Goal: Information Seeking & Learning: Learn about a topic

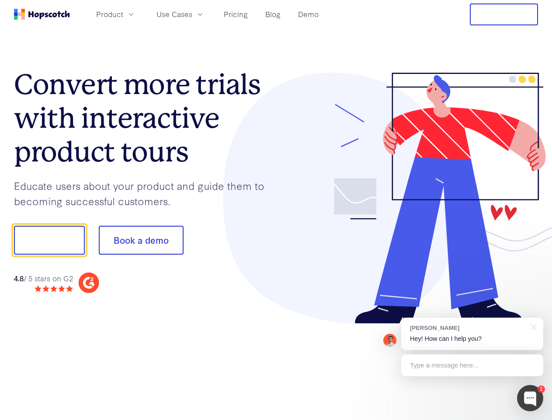
click at [276, 210] on div at bounding box center [407, 198] width 262 height 251
click at [123, 14] on span "Product" at bounding box center [109, 14] width 27 height 11
click at [192, 14] on span "Use Cases" at bounding box center [174, 14] width 36 height 11
click at [504, 14] on button "Free Trial" at bounding box center [504, 14] width 68 height 22
click at [49, 240] on button "Show me!" at bounding box center [49, 240] width 71 height 29
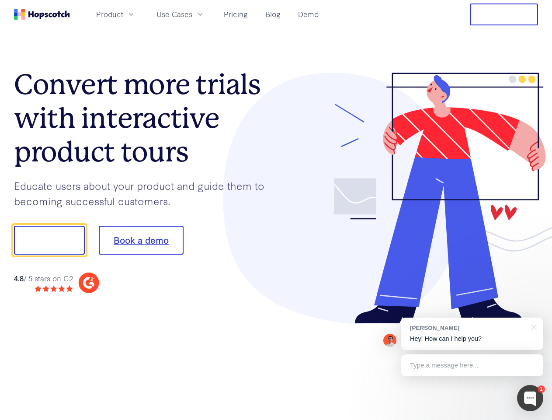
click at [141, 240] on button "Book a demo" at bounding box center [141, 240] width 85 height 29
click at [530, 398] on div at bounding box center [530, 398] width 26 height 26
click at [472, 333] on div "[PERSON_NAME] Hey! How can I help you?" at bounding box center [472, 333] width 142 height 32
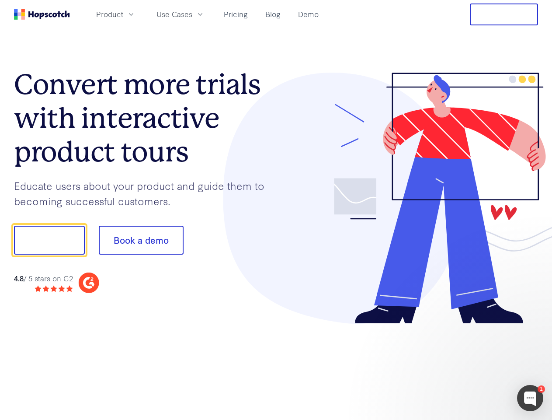
click at [532, 326] on div at bounding box center [461, 239] width 164 height 292
click at [472, 365] on div at bounding box center [461, 239] width 164 height 292
